Goal: Information Seeking & Learning: Find specific fact

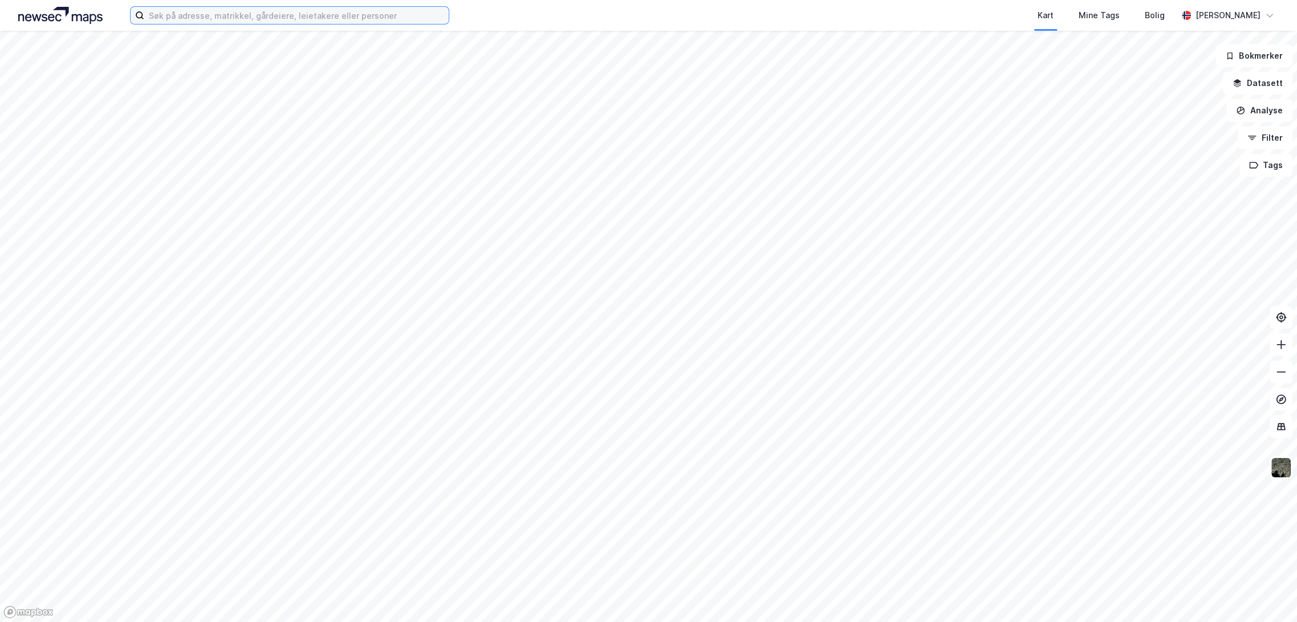
click at [292, 13] on input at bounding box center [296, 15] width 304 height 17
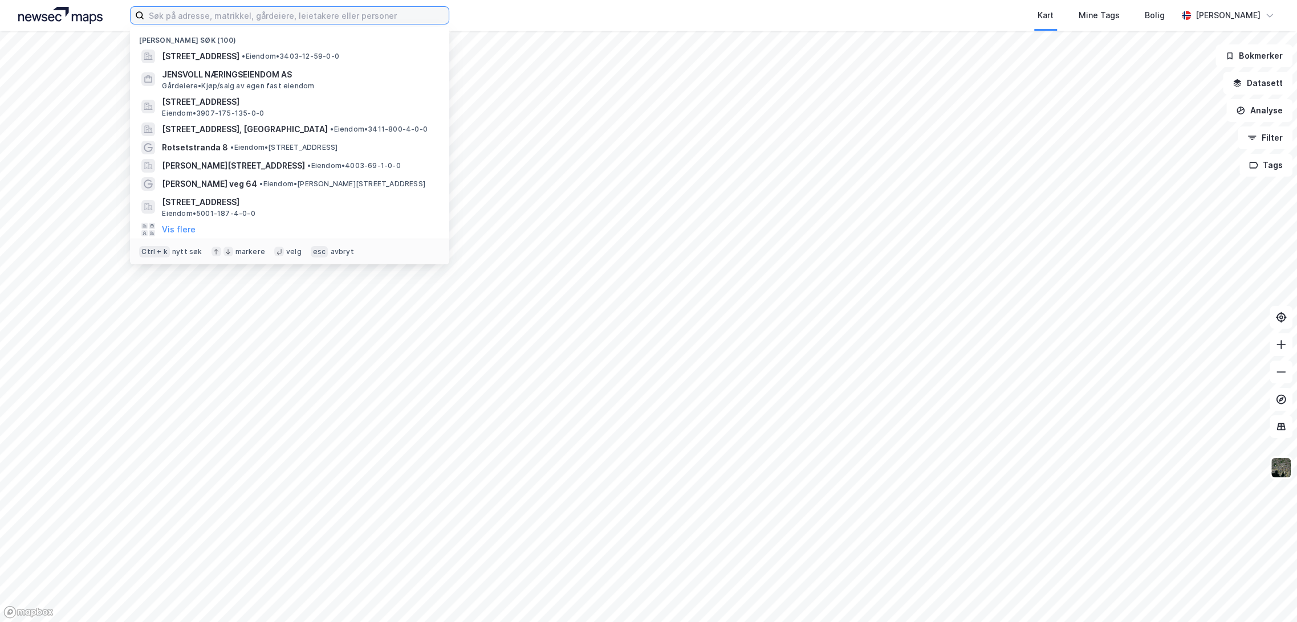
paste input "[STREET_ADDRESS][PERSON_NAME]"
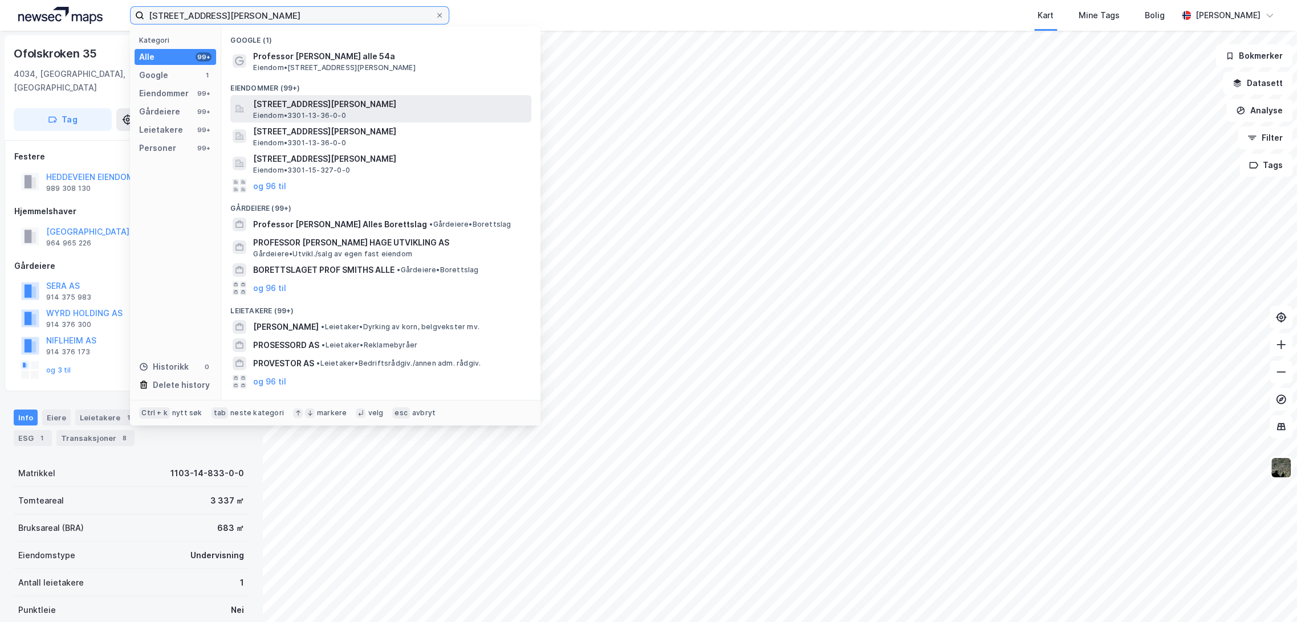
type input "[STREET_ADDRESS][PERSON_NAME]"
click at [335, 101] on span "[STREET_ADDRESS][PERSON_NAME]" at bounding box center [390, 104] width 274 height 14
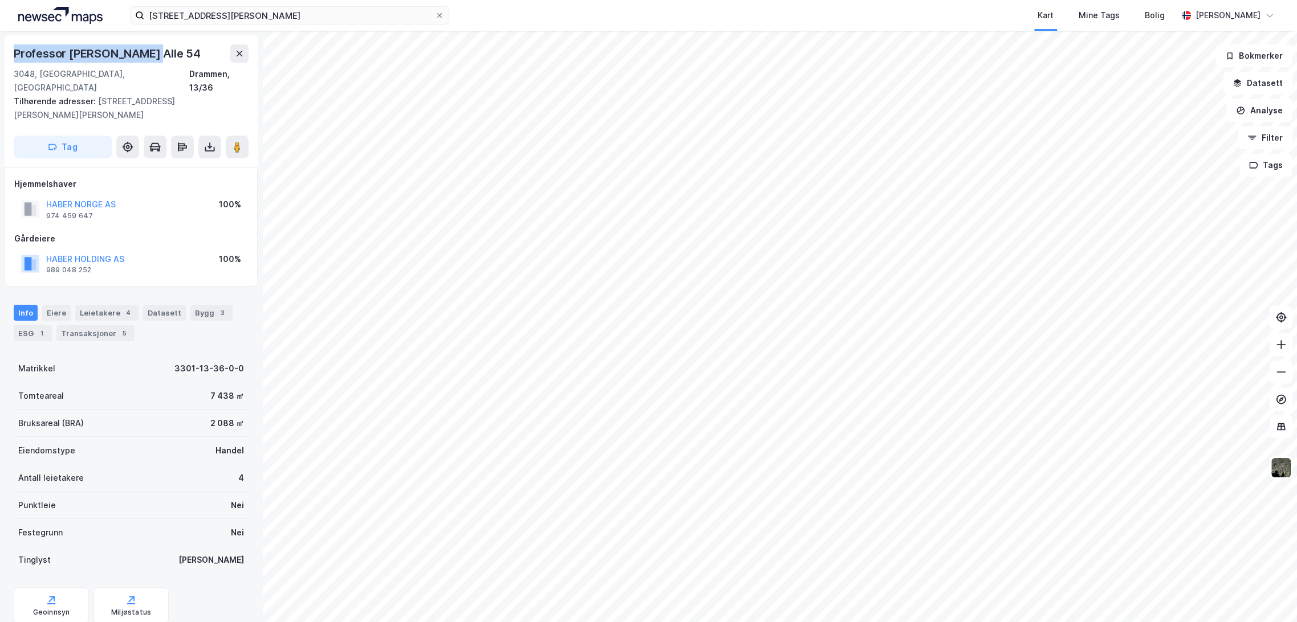
drag, startPoint x: 14, startPoint y: 51, endPoint x: 171, endPoint y: 51, distance: 157.3
click at [171, 51] on div "Professor [PERSON_NAME] Alle 54" at bounding box center [131, 53] width 235 height 18
copy div "Professor [PERSON_NAME] Alle 54"
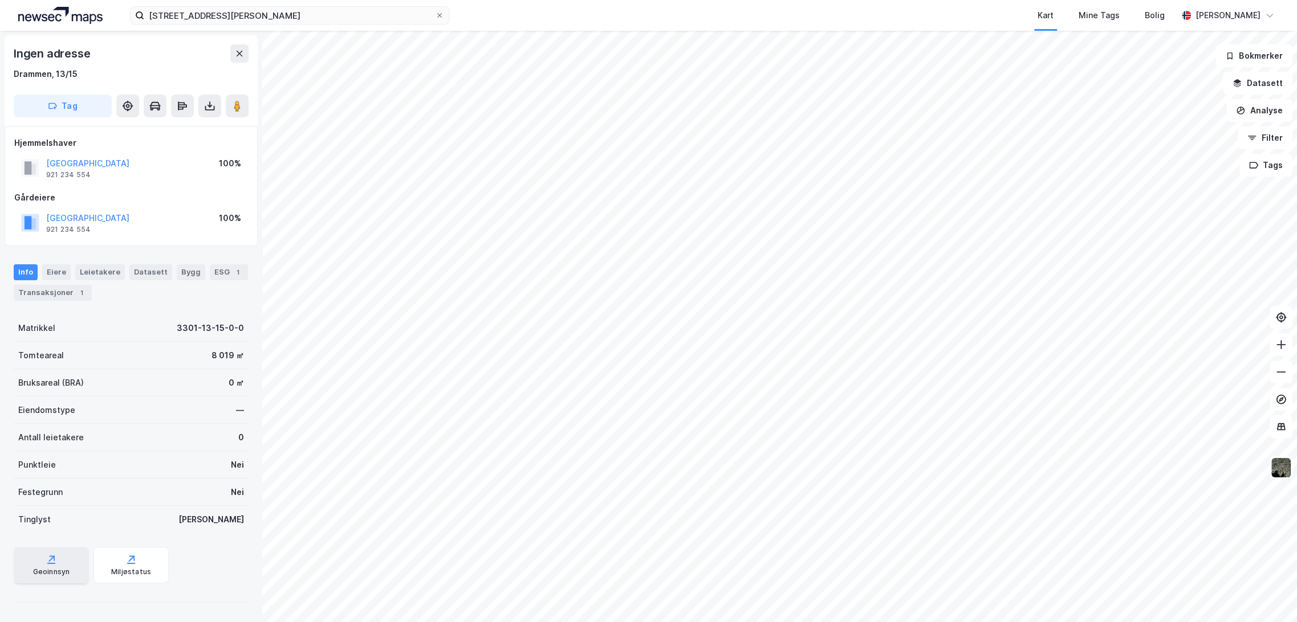
click at [51, 570] on div "Geoinnsyn" at bounding box center [51, 572] width 37 height 9
